Goal: Task Accomplishment & Management: Complete application form

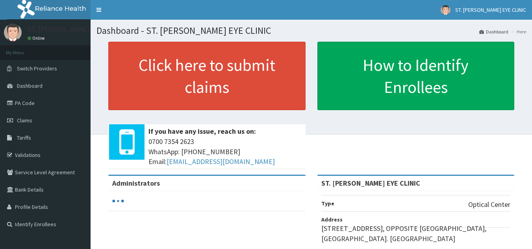
click at [30, 99] on link "PA Code" at bounding box center [45, 103] width 91 height 17
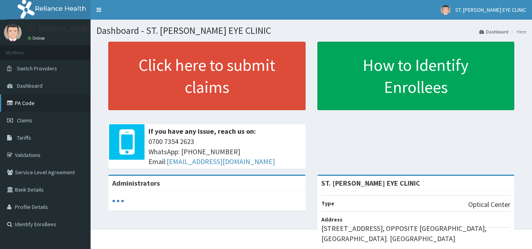
click at [45, 108] on link "PA Code" at bounding box center [45, 103] width 91 height 17
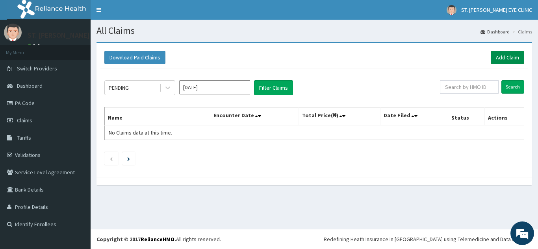
click at [499, 54] on link "Add Claim" at bounding box center [507, 57] width 33 height 13
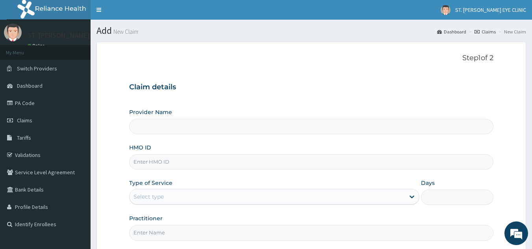
click at [270, 131] on input "Provider Name" at bounding box center [311, 126] width 365 height 15
type input "ST. [PERSON_NAME] EYE CLINIC"
click at [205, 166] on input "HMO ID" at bounding box center [311, 161] width 365 height 15
click at [154, 160] on input "HMO ID" at bounding box center [311, 161] width 365 height 15
paste input "lgr/10065/a"
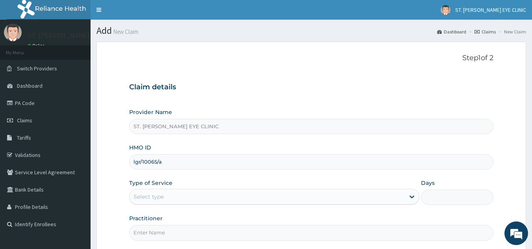
type input "lgr/10065/a"
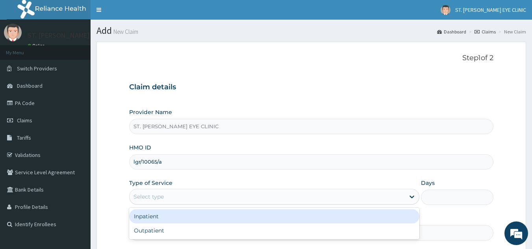
click at [171, 199] on div "Select type" at bounding box center [267, 197] width 275 height 13
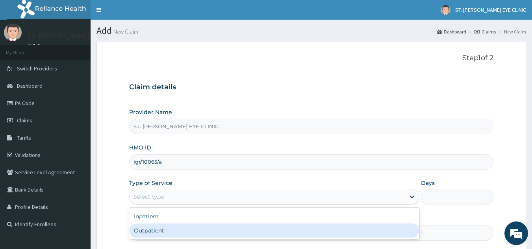
click at [164, 230] on div "Outpatient" at bounding box center [274, 231] width 290 height 14
type input "1"
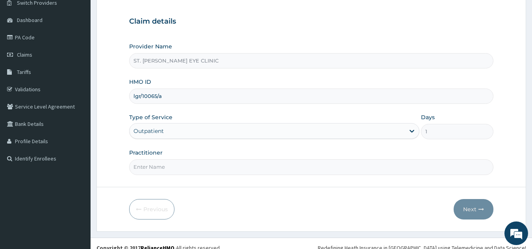
scroll to position [74, 0]
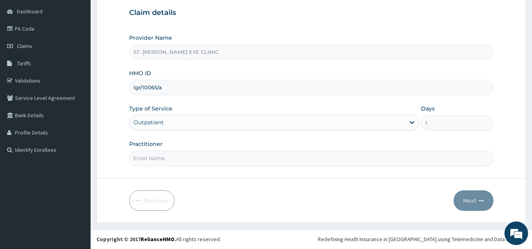
click at [151, 160] on input "Practitioner" at bounding box center [311, 158] width 365 height 15
type input "DR. ADOGBEJI STEPHEN"
click at [472, 201] on button "Next" at bounding box center [474, 201] width 40 height 20
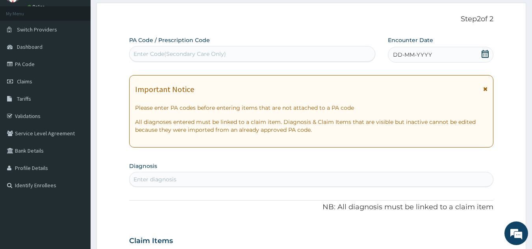
scroll to position [27, 0]
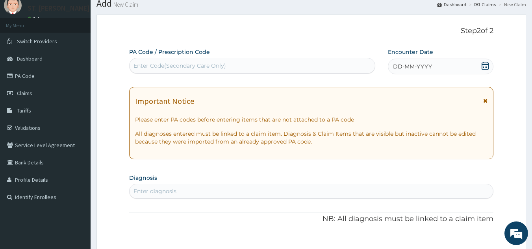
click at [168, 61] on div "Enter Code(Secondary Care Only)" at bounding box center [253, 66] width 246 height 13
paste input "PA/A03BB9"
type input "PA/A03BB9"
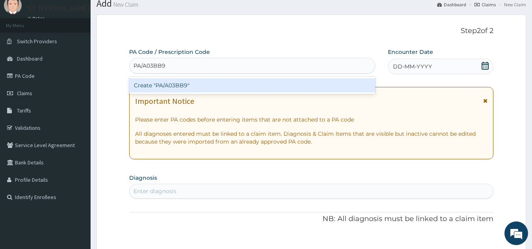
click at [175, 89] on div "Create "PA/A03BB9"" at bounding box center [252, 85] width 247 height 14
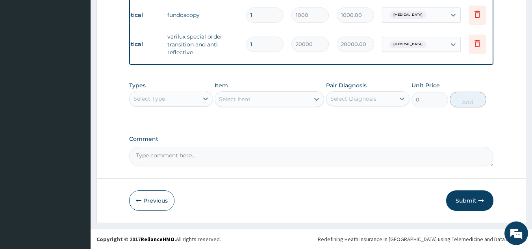
scroll to position [0, 31]
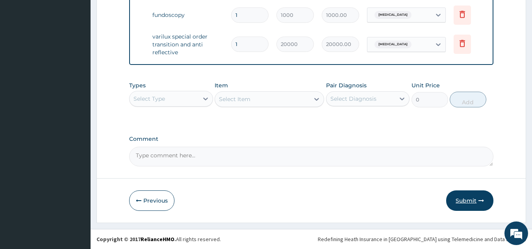
click at [468, 203] on button "Submit" at bounding box center [469, 201] width 47 height 20
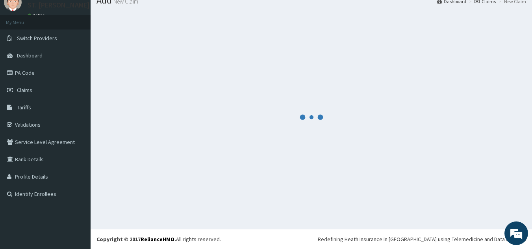
scroll to position [428, 0]
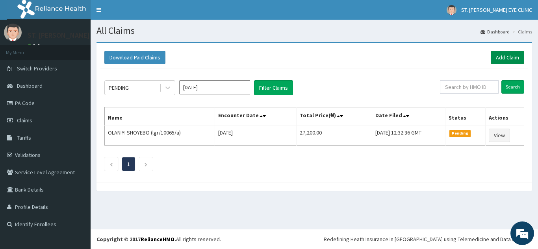
click at [501, 58] on link "Add Claim" at bounding box center [507, 57] width 33 height 13
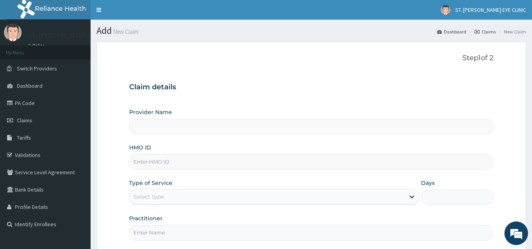
type input "ST. [PERSON_NAME] EYE CLINIC"
click at [157, 158] on input "HMO ID" at bounding box center [311, 161] width 365 height 15
paste input "fso/10028/a"
type input "FSO/10028/A"
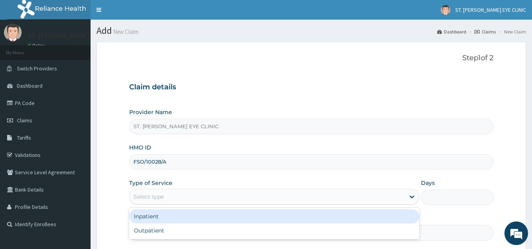
click at [171, 204] on div "Select type" at bounding box center [274, 197] width 290 height 16
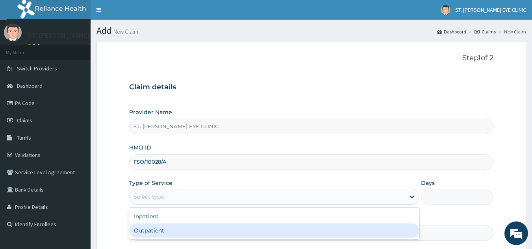
click at [164, 228] on div "Outpatient" at bounding box center [274, 231] width 290 height 14
type input "1"
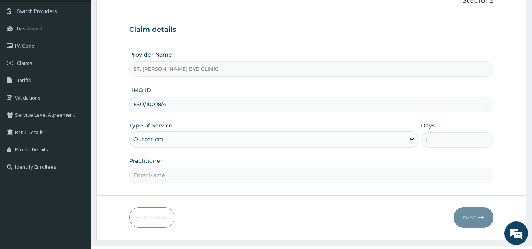
scroll to position [73, 0]
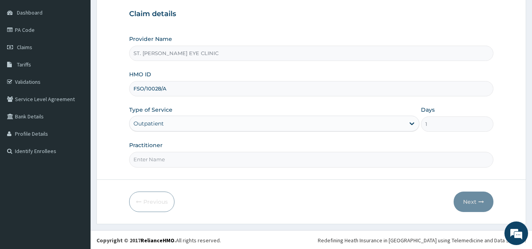
click at [192, 161] on input "Practitioner" at bounding box center [311, 159] width 365 height 15
type input "DR. ADOGBEJI STEPHEN"
click at [469, 204] on button "Next" at bounding box center [474, 202] width 40 height 20
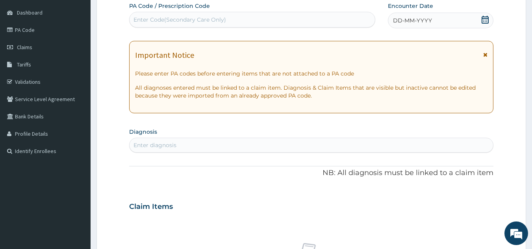
click at [265, 21] on div "Enter Code(Secondary Care Only)" at bounding box center [253, 19] width 246 height 13
paste input "PA/DC4E36"
type input "PA/DC4E36"
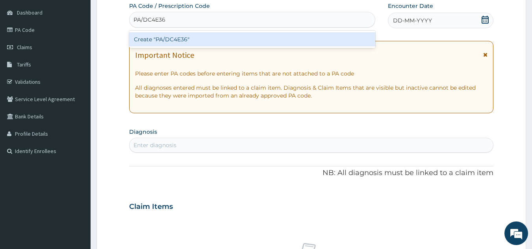
click at [205, 43] on div "Create "PA/DC4E36"" at bounding box center [252, 39] width 247 height 14
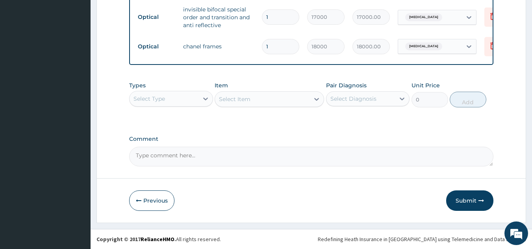
scroll to position [428, 0]
click at [467, 203] on button "Submit" at bounding box center [469, 201] width 47 height 20
